Goal: Task Accomplishment & Management: Use online tool/utility

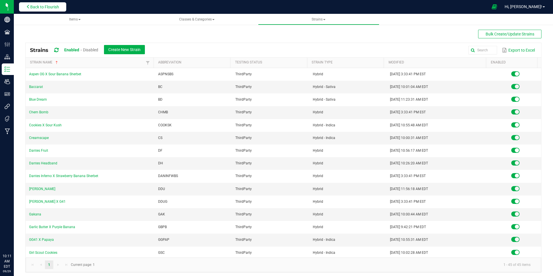
click at [36, 6] on span "Back to Flourish" at bounding box center [44, 7] width 29 height 5
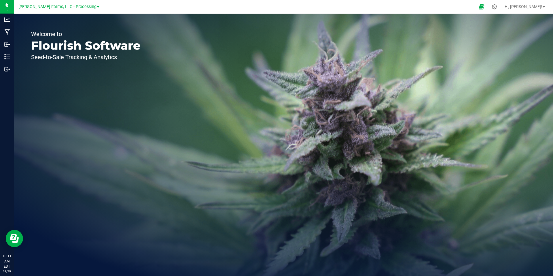
click at [92, 6] on link "[PERSON_NAME] Farms, LLC - Processing" at bounding box center [58, 6] width 81 height 5
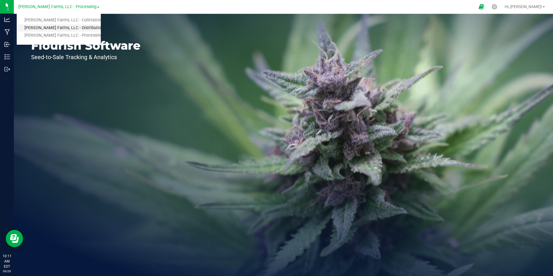
click at [78, 30] on link "[PERSON_NAME] Farms, LLC - Distribution" at bounding box center [59, 28] width 84 height 8
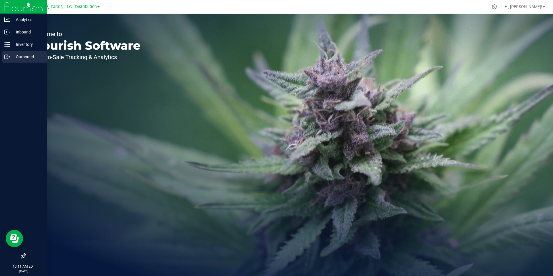
click at [20, 59] on p "Outbound" at bounding box center [27, 56] width 35 height 7
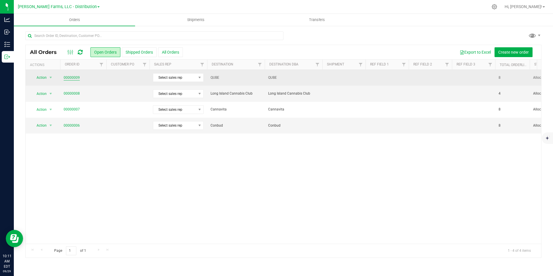
click at [69, 77] on link "00000009" at bounding box center [72, 77] width 16 height 5
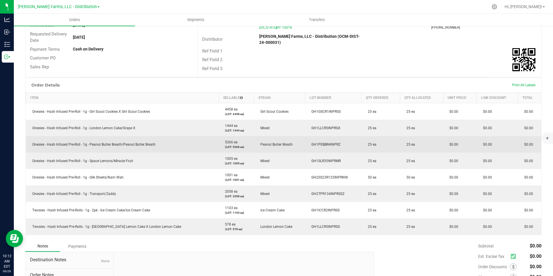
scroll to position [86, 0]
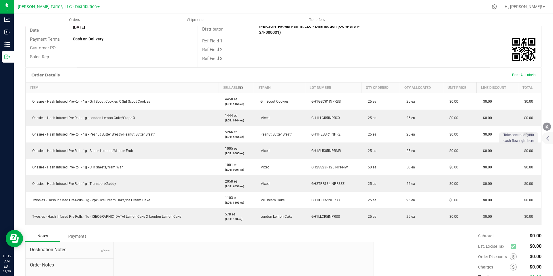
click at [515, 74] on span "Print All Labels" at bounding box center [523, 75] width 23 height 4
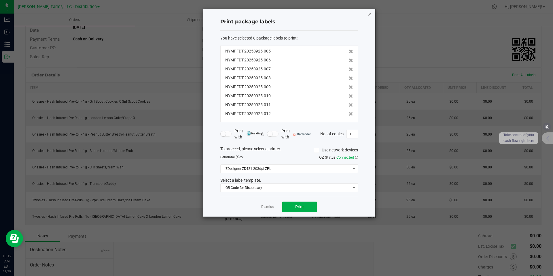
click at [371, 15] on icon "button" at bounding box center [370, 13] width 4 height 7
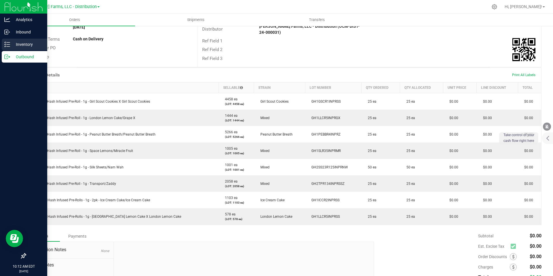
click at [25, 45] on p "Inventory" at bounding box center [27, 44] width 35 height 7
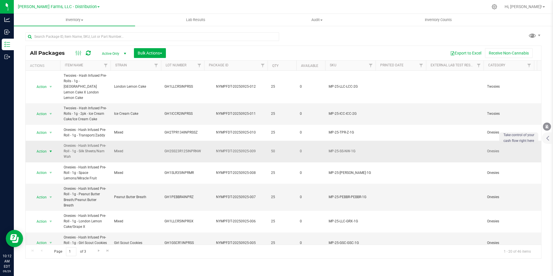
click at [51, 149] on span "select" at bounding box center [50, 151] width 5 height 5
click at [60, 184] on li "Print package label" at bounding box center [50, 184] width 37 height 9
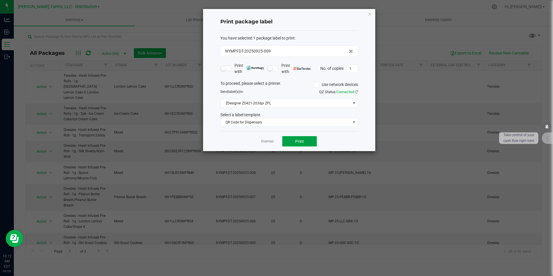
click at [305, 141] on button "Print" at bounding box center [299, 141] width 35 height 10
click at [371, 14] on icon "button" at bounding box center [370, 13] width 4 height 7
